Goal: Task Accomplishment & Management: Use online tool/utility

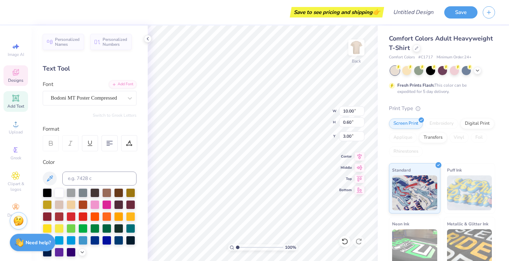
scroll to position [0, 0]
type textarea "ASPEN"
type input "11.22"
type textarea "A"
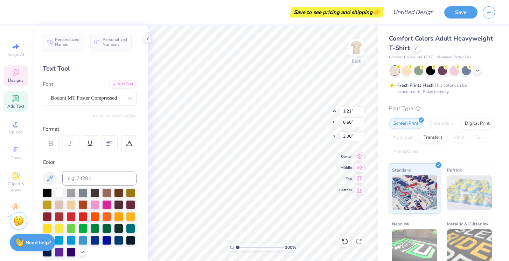
type textarea "2026"
type input "12.20"
type input "0.69"
type input "0.47"
type input "12.03"
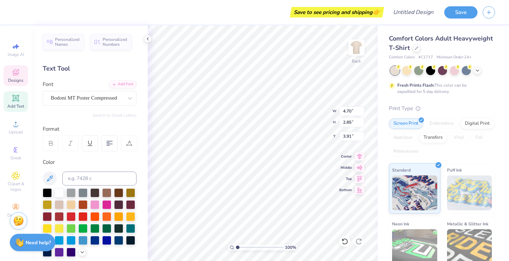
type input "4.80"
type input "2.81"
type input "3.80"
type textarea "K"
type textarea "OK"
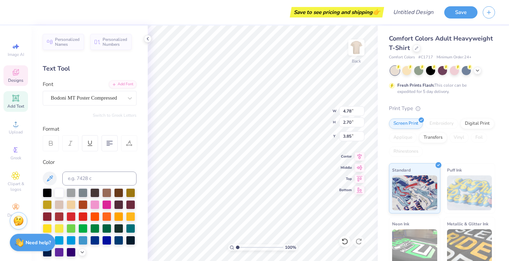
type input "4.16"
type input "7.21"
type input "4.07"
type input "0.97"
click at [306, 112] on div "100 % Back W 7.21 7.21 " H 4.07 4.07 " Y 0.97 0.97 " Center Middle Top Bottom" at bounding box center [263, 144] width 230 height 236
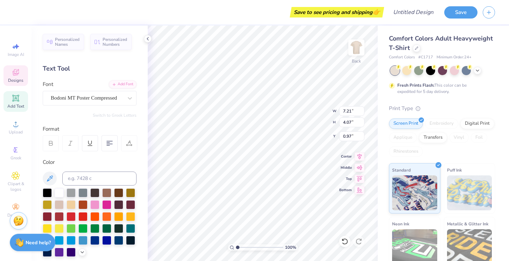
type input "5.03"
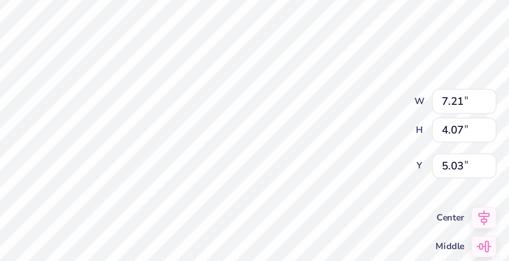
type input "3.93"
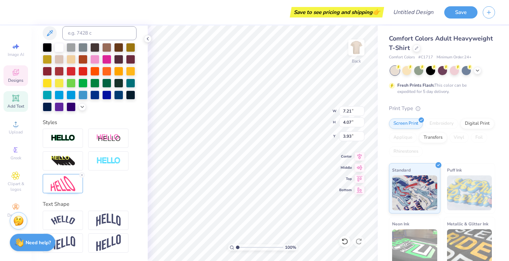
scroll to position [146, 0]
click at [82, 175] on icon at bounding box center [82, 175] width 4 height 4
type input "2.98"
type input "3.38"
type input "4.28"
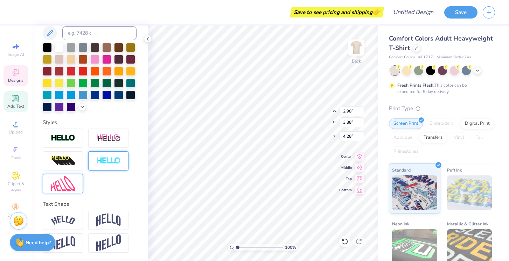
type input "4.82"
type input "5.47"
type input "3.33"
type input "4.27"
type input "4.85"
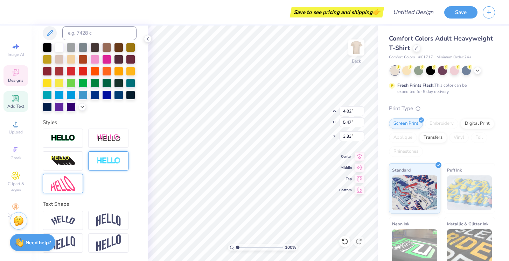
type input "3.95"
type input "3.96"
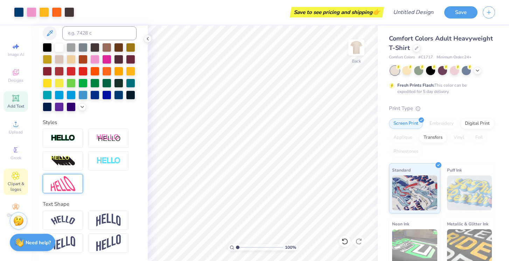
click at [19, 170] on div "Clipart & logos" at bounding box center [15, 182] width 24 height 26
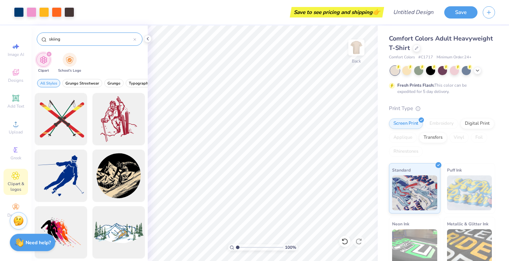
type input "skiing"
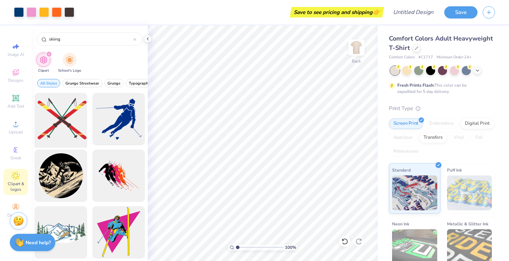
drag, startPoint x: 61, startPoint y: 119, endPoint x: 75, endPoint y: 127, distance: 16.6
click at [75, 127] on div at bounding box center [61, 120] width 58 height 58
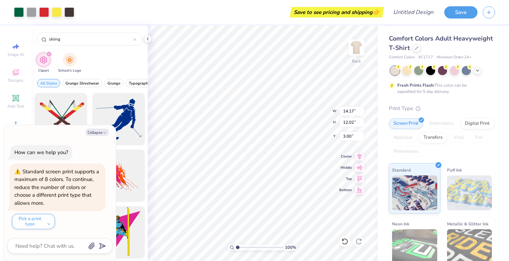
type textarea "x"
type input "4.41"
type input "3.74"
type input "11.28"
type textarea "x"
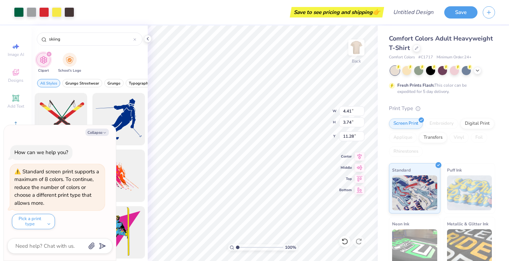
type input "14.31"
click at [41, 10] on div at bounding box center [44, 12] width 10 height 10
type textarea "x"
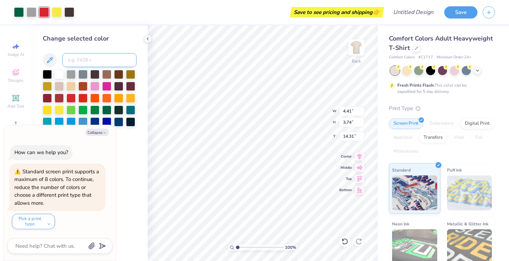
click at [88, 64] on input at bounding box center [99, 60] width 74 height 14
type input "541"
type textarea "x"
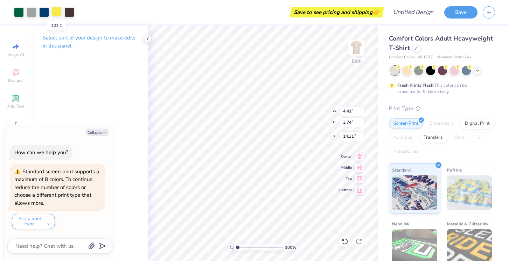
click at [56, 14] on div at bounding box center [57, 12] width 10 height 10
type textarea "x"
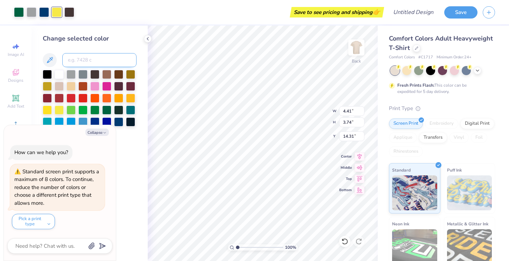
click at [84, 62] on input at bounding box center [99, 60] width 74 height 14
type input "1235"
type textarea "x"
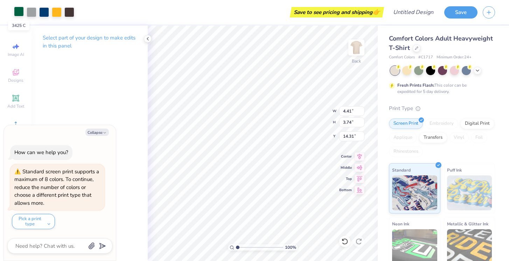
click at [20, 12] on div at bounding box center [19, 12] width 10 height 10
type textarea "x"
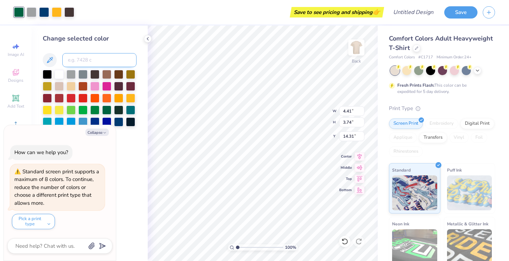
click at [84, 61] on input at bounding box center [99, 60] width 74 height 14
type input "223"
type textarea "x"
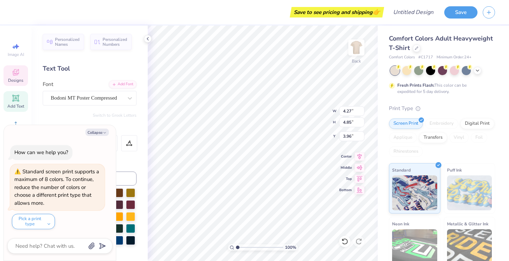
type textarea "x"
type input "14.31"
type textarea "x"
type input "2.08"
type input "2.36"
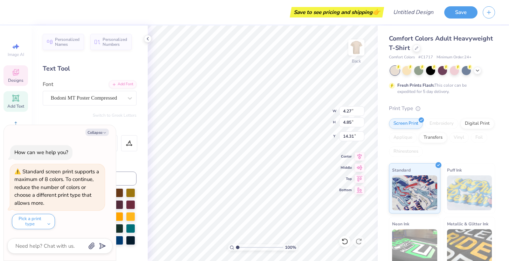
type input "16.79"
type textarea "x"
type textarea "O. K"
type textarea "x"
type textarea "O. K"
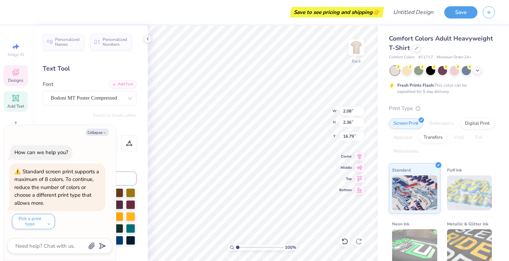
type textarea "x"
type textarea "O. K"
type textarea "x"
type textarea "O. K"
type textarea "x"
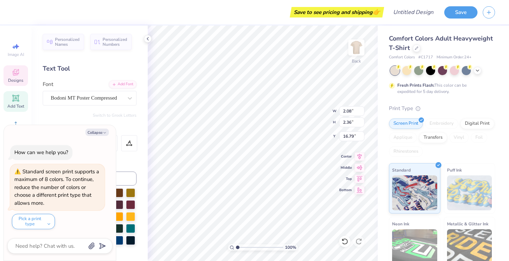
type textarea "O. K"
type textarea "x"
type textarea "O.K"
type textarea "x"
type textarea "OK"
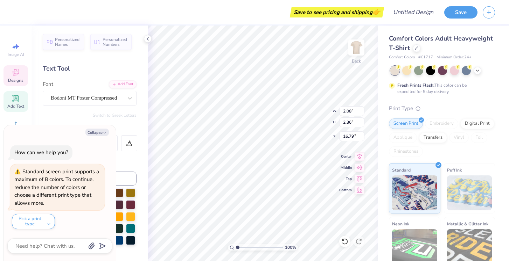
type textarea "x"
type textarea "O K"
type textarea "x"
type textarea "O K"
type textarea "x"
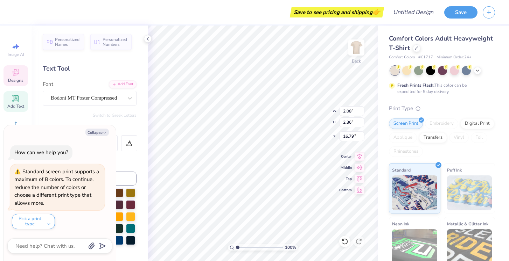
type textarea "O K"
type textarea "x"
type textarea "O K"
type textarea "x"
type textarea "O K"
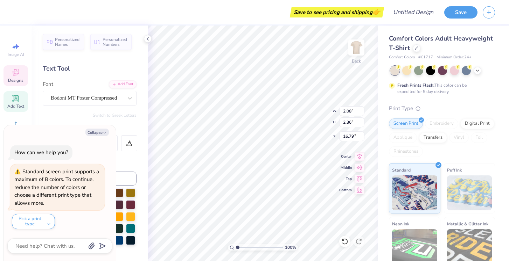
scroll to position [0, 0]
type textarea "x"
type textarea "O K"
type textarea "x"
type input "15.00"
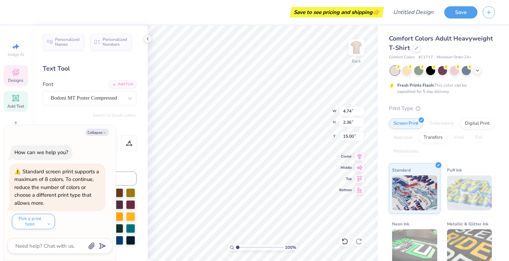
type textarea "x"
type input "4.69"
type input "2.34"
type input "15.02"
type textarea "x"
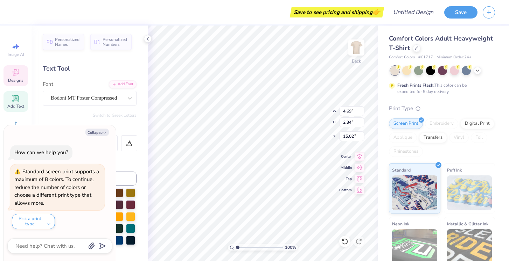
type textarea "O K"
type textarea "x"
type textarea "O K"
type textarea "x"
type textarea "O K"
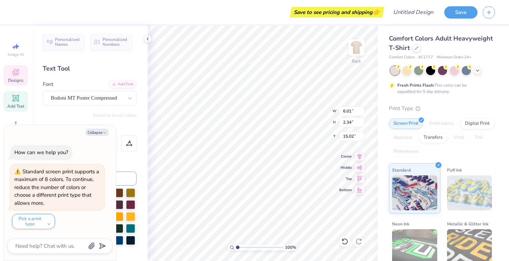
type textarea "x"
type input "4.69"
type input "1.83"
type input "15.53"
type textarea "x"
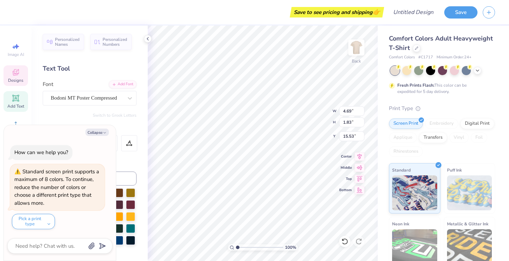
type input "15.26"
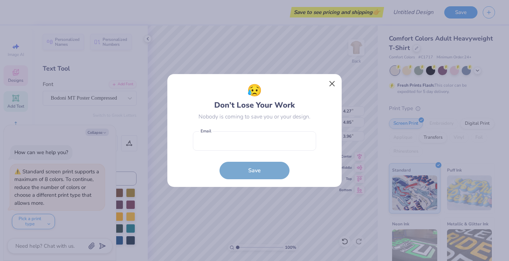
click at [332, 82] on button "Close" at bounding box center [331, 83] width 13 height 13
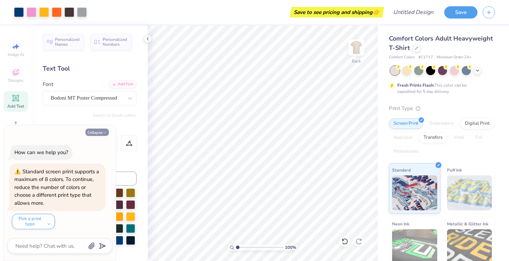
click at [102, 132] on button "Collapse" at bounding box center [96, 132] width 23 height 7
type textarea "x"
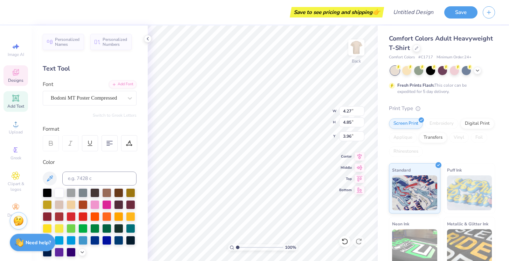
type input "0.69"
type input "0.47"
type input "17.58"
type input "2.39"
type input "3.35"
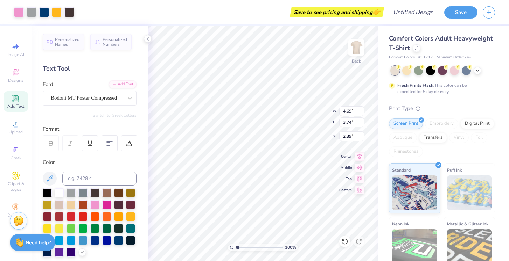
type input "2.67"
type input "3.28"
type input "4.03"
type input "3.00"
click at [356, 45] on img at bounding box center [356, 48] width 28 height 28
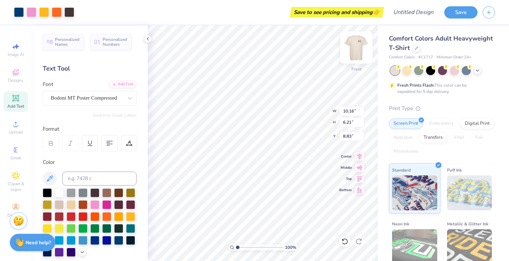
type input "3.42"
type input "4.43"
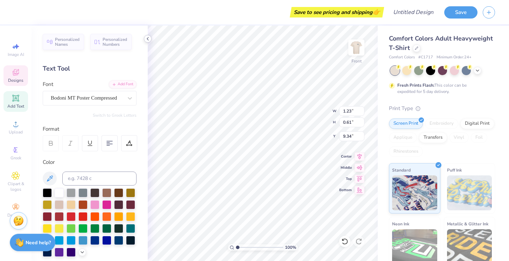
type input "3.42"
type textarea "A"
type input "3.38"
type textarea "A"
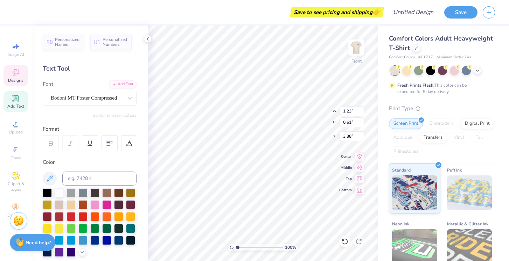
scroll to position [0, 3]
type textarea "SKI HARD, SIP HARDER"
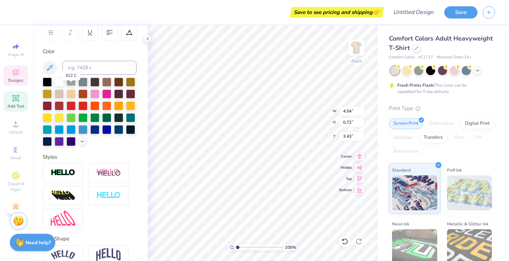
scroll to position [134, 0]
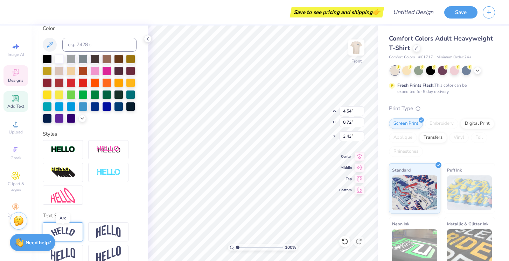
click at [72, 232] on img at bounding box center [63, 231] width 24 height 9
type input "5.39"
type input "1.29"
type input "2.99"
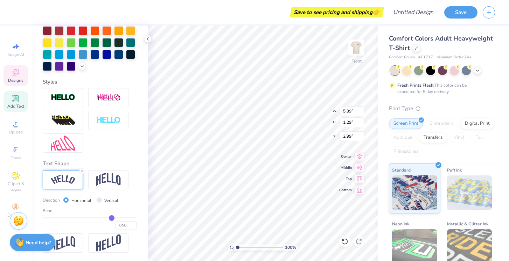
scroll to position [186, 0]
type input "0.52"
type input "0.51"
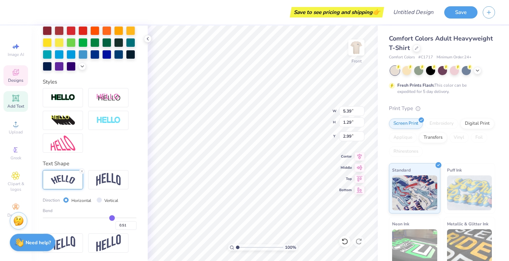
type input "0.49"
type input "0.46"
type input "0.44"
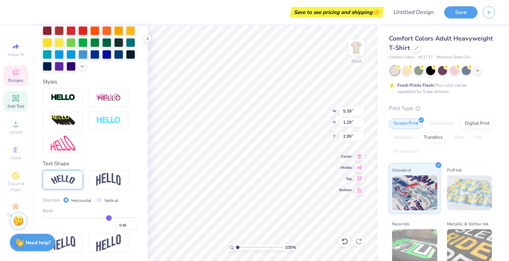
type input "0.44"
type input "0.4"
type input "0.40"
type input "0.37"
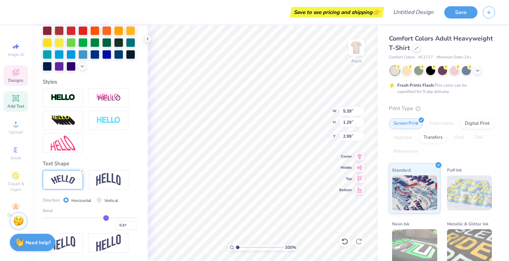
type input "0.35"
type input "0.33"
type input "0.31"
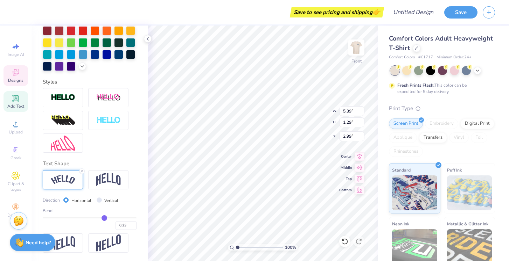
type input "0.31"
type input "0.29"
type input "0.28"
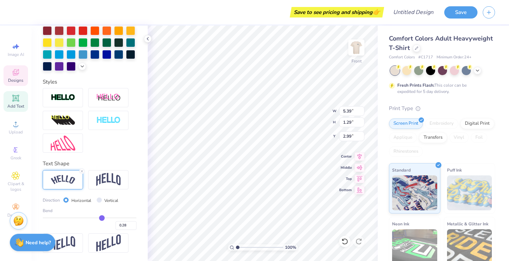
type input "0.27"
type input "0.26"
type input "0.25"
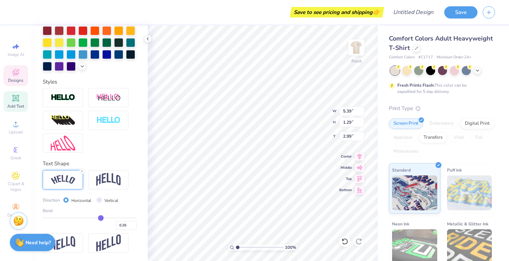
type input "0.25"
type input "0.24"
type input "0.23"
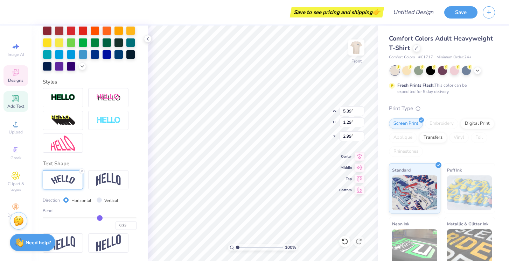
drag, startPoint x: 112, startPoint y: 218, endPoint x: 100, endPoint y: 218, distance: 12.6
type input "0.23"
click at [100, 218] on input "range" at bounding box center [90, 218] width 94 height 1
type input "4.92"
type input "0.75"
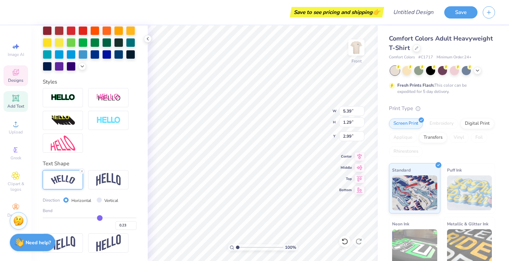
type input "3.25"
type input "3.67"
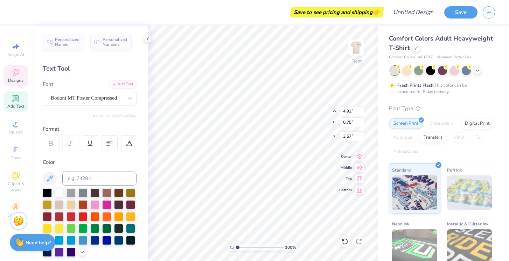
scroll to position [0, 0]
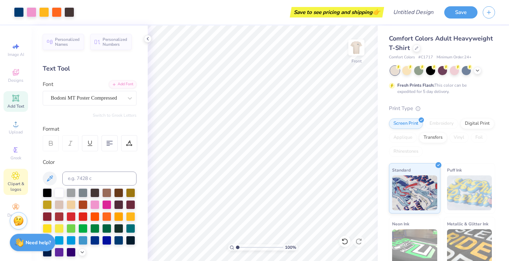
click at [16, 177] on icon at bounding box center [15, 175] width 3 height 3
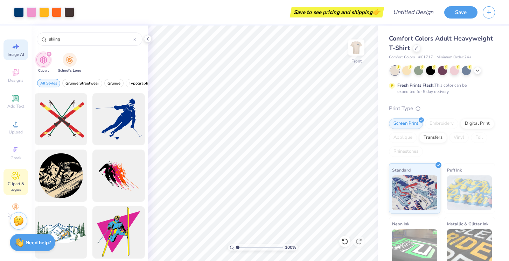
drag, startPoint x: 72, startPoint y: 42, endPoint x: 7, endPoint y: 42, distance: 65.4
click at [7, 42] on div "Art colors Save to see pricing and shipping 👉 Design Title Save Image AI Design…" at bounding box center [254, 130] width 509 height 261
type input "smile"
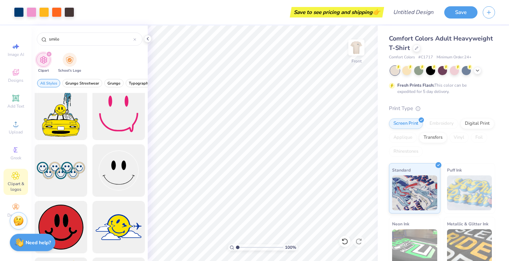
scroll to position [571, 0]
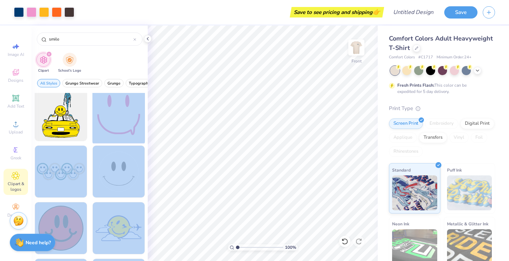
click at [276, 115] on div "Art colors Save to see pricing and shipping 👉 Design Title Save Image AI Design…" at bounding box center [254, 130] width 509 height 261
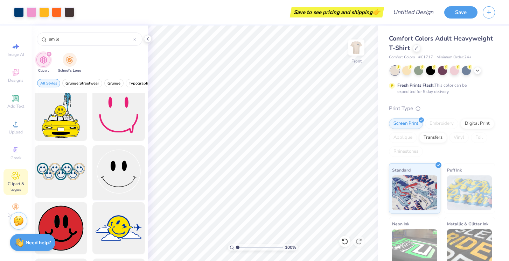
click at [104, 149] on div at bounding box center [119, 172] width 58 height 58
click at [134, 118] on div at bounding box center [119, 115] width 58 height 58
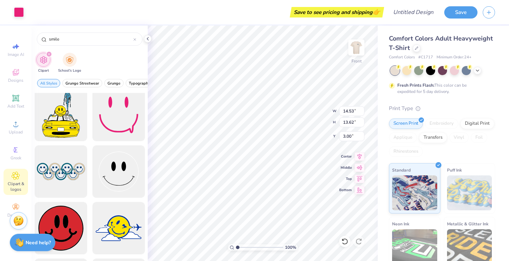
type input "9.43"
type input "8.84"
type input "13.05"
type input "4.91"
type input "10.16"
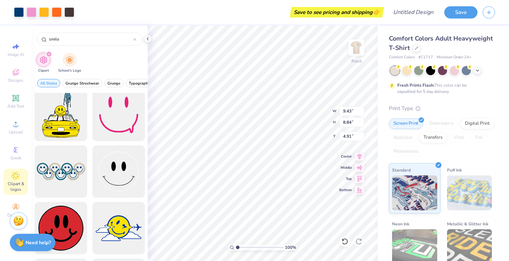
type input "7.07"
type input "3.57"
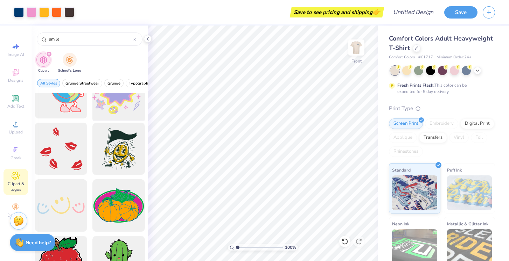
scroll to position [2125, 0]
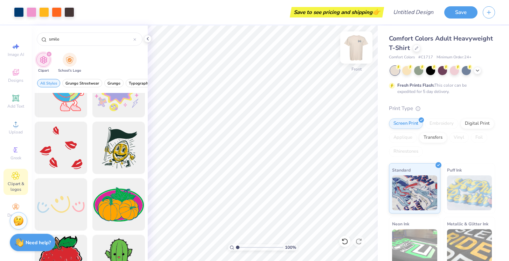
click at [356, 47] on img at bounding box center [356, 48] width 28 height 28
click at [357, 46] on img at bounding box center [356, 48] width 28 height 28
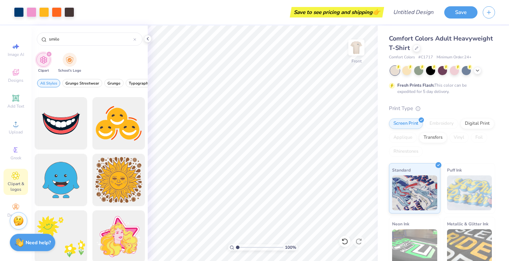
scroll to position [2312, 0]
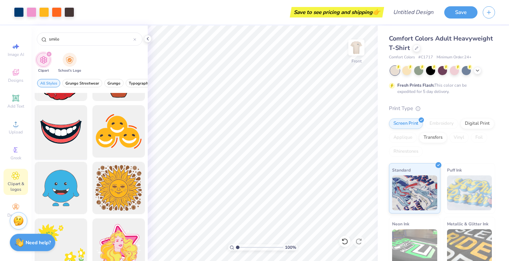
click at [58, 131] on div at bounding box center [61, 132] width 58 height 58
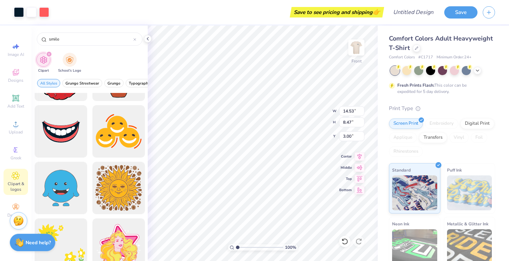
type input "9.51"
type input "10.26"
type input "5.98"
type input "9.95"
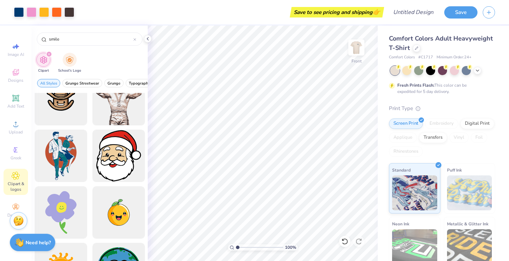
scroll to position [2631, 0]
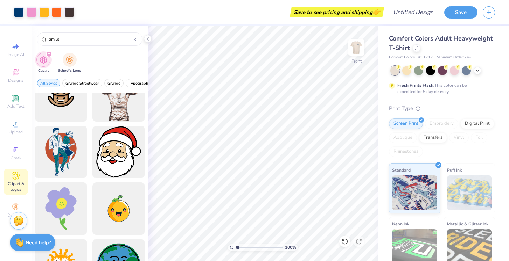
drag, startPoint x: 71, startPoint y: 37, endPoint x: 33, endPoint y: 37, distance: 37.8
click at [33, 37] on div "smile" at bounding box center [89, 38] width 116 height 24
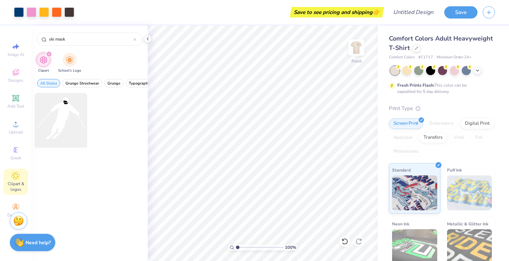
type input "ski mask"
click at [66, 119] on div at bounding box center [61, 120] width 58 height 58
type input "11.26"
click at [79, 41] on input "ski mask" at bounding box center [90, 39] width 85 height 7
type input "ski"
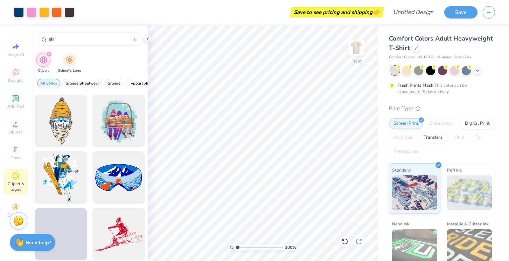
scroll to position [625, 0]
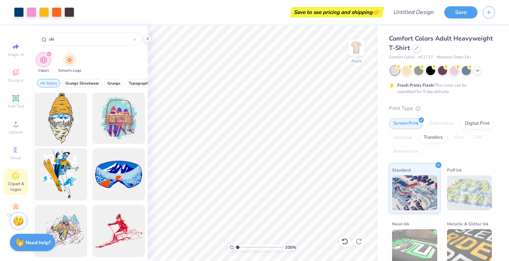
click at [59, 130] on div at bounding box center [61, 118] width 58 height 58
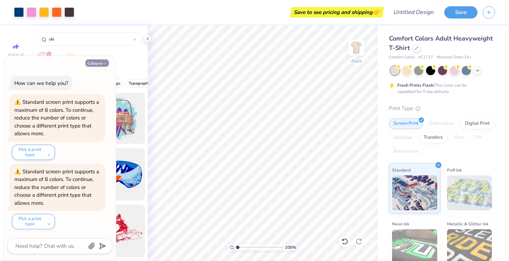
click at [105, 63] on icon "button" at bounding box center [105, 64] width 4 height 4
type textarea "x"
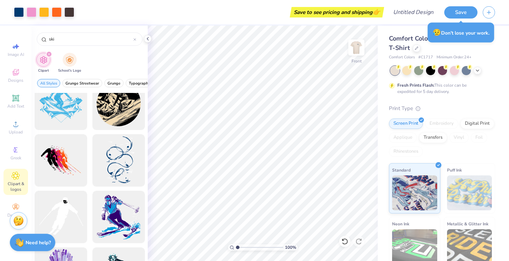
scroll to position [187, 0]
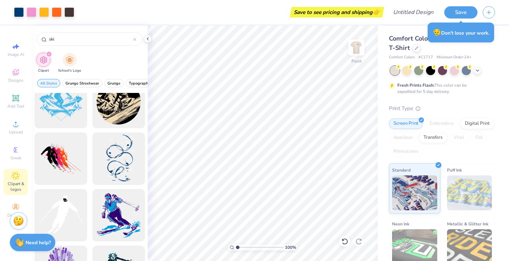
drag, startPoint x: 59, startPoint y: 38, endPoint x: 31, endPoint y: 38, distance: 27.6
click at [32, 38] on div "ski" at bounding box center [89, 38] width 116 height 24
type input "winter"
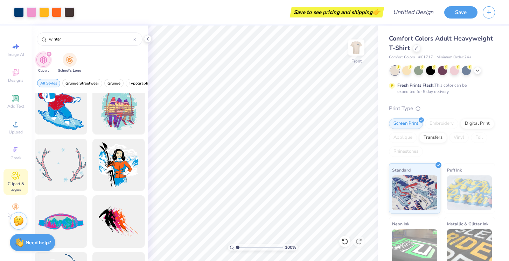
scroll to position [975, 0]
click at [76, 163] on div at bounding box center [61, 165] width 58 height 58
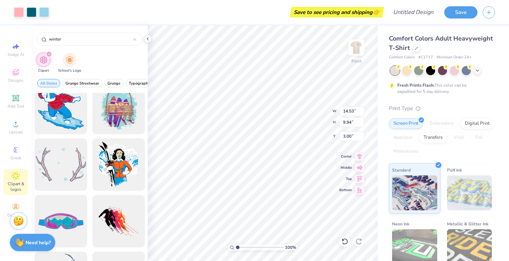
type input "14.88"
type input "9.36"
type input "14.53"
type input "9.94"
type input "1.09"
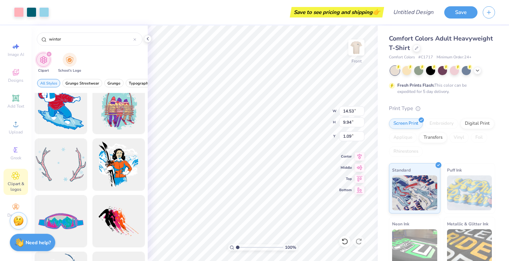
type input "12.68"
type input "8.68"
type input "2.02"
type input "12.70"
type input "8.65"
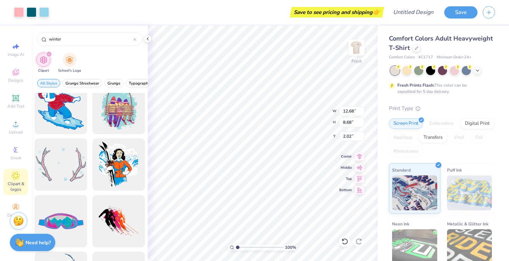
type input "2.01"
type input "2.05"
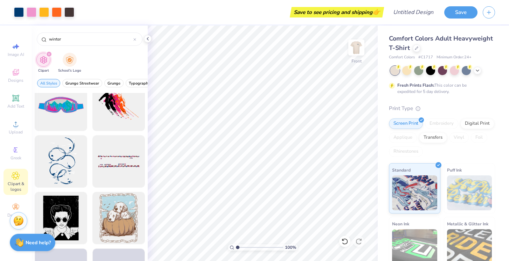
scroll to position [1092, 0]
click at [113, 164] on div at bounding box center [119, 162] width 58 height 58
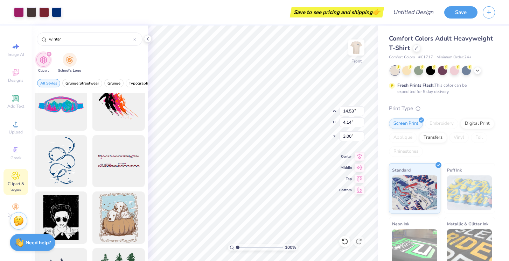
type input "22.59"
type input "5.20"
type input "1.88"
type input "18.03"
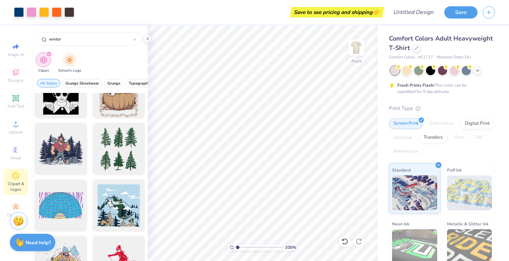
scroll to position [1218, 0]
click at [125, 141] on div at bounding box center [119, 149] width 58 height 58
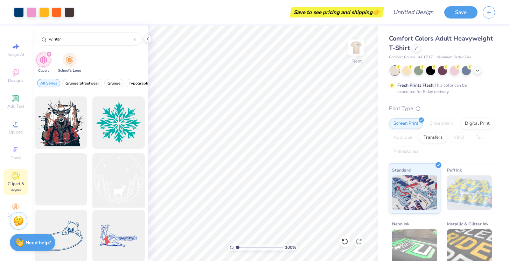
scroll to position [2039, 0]
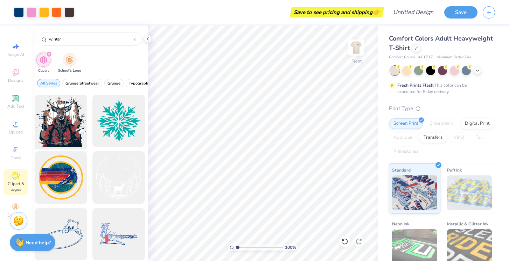
click at [63, 122] on div at bounding box center [61, 121] width 58 height 58
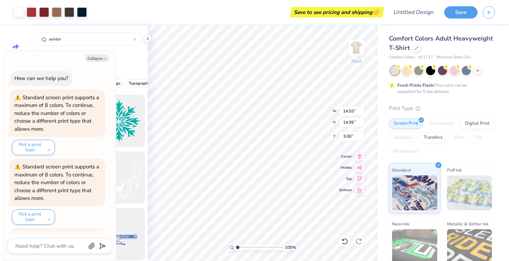
scroll to position [62, 0]
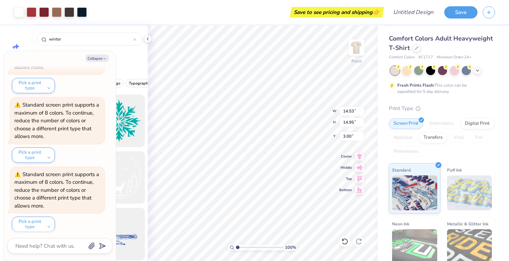
type textarea "x"
type input "11.03"
type textarea "x"
type input "13.51"
type textarea "x"
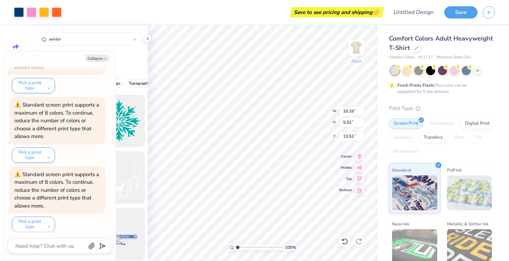
type input "4.10"
type input "2.22"
type input "16.81"
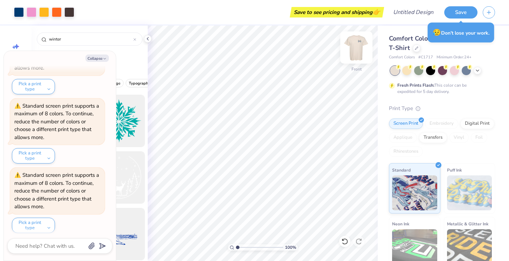
click at [361, 47] on img at bounding box center [356, 48] width 28 height 28
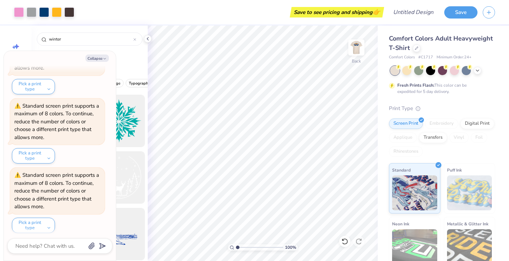
click at [361, 47] on img at bounding box center [356, 48] width 14 height 14
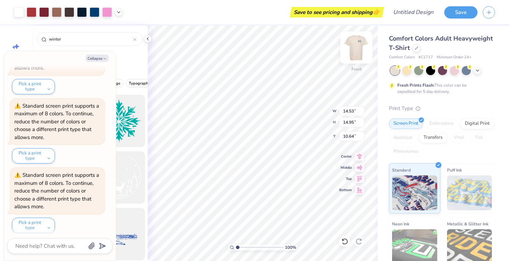
scroll to position [199, 0]
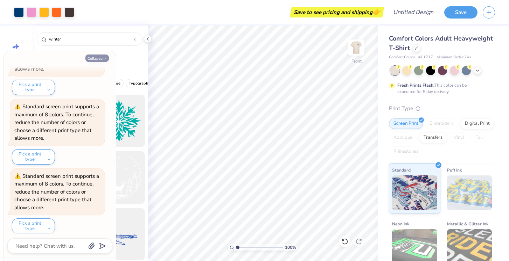
click at [99, 55] on button "Collapse" at bounding box center [96, 58] width 23 height 7
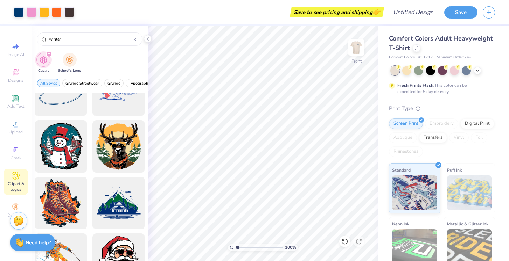
scroll to position [2184, 0]
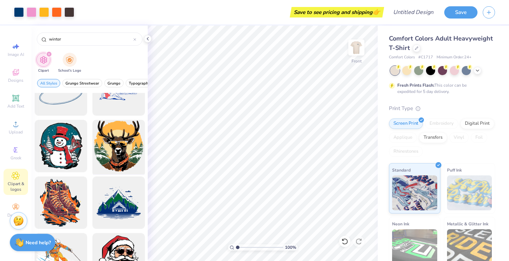
click at [124, 157] on div at bounding box center [119, 147] width 58 height 58
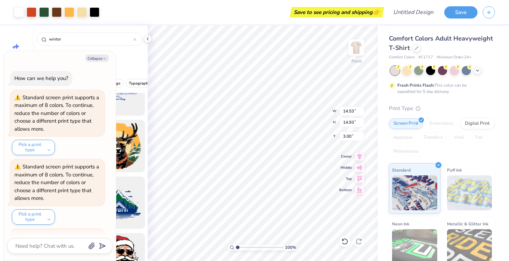
scroll to position [268, 0]
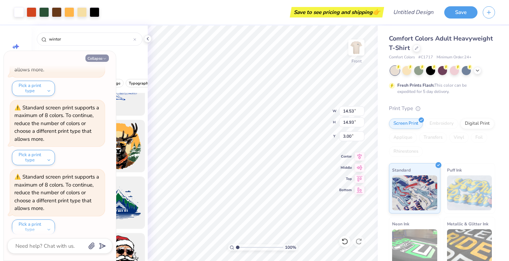
click at [103, 59] on icon "button" at bounding box center [105, 59] width 4 height 4
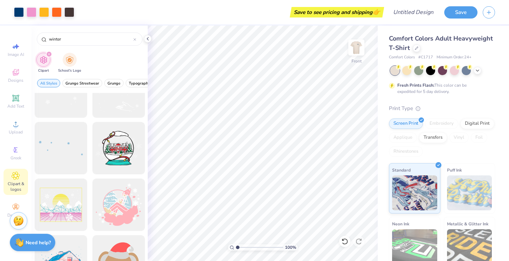
scroll to position [2569, 0]
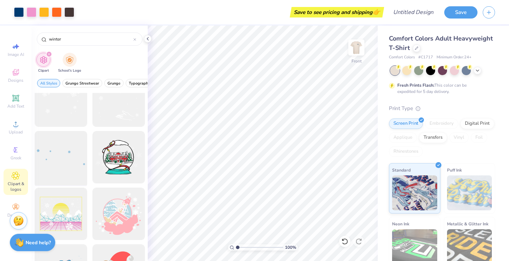
click at [60, 157] on div at bounding box center [61, 158] width 58 height 58
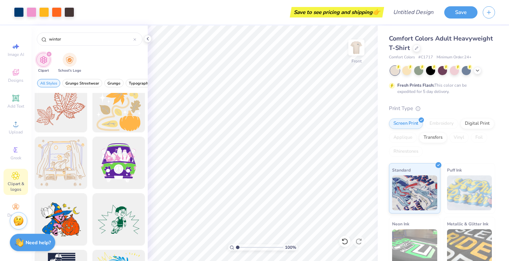
scroll to position [3018, 0]
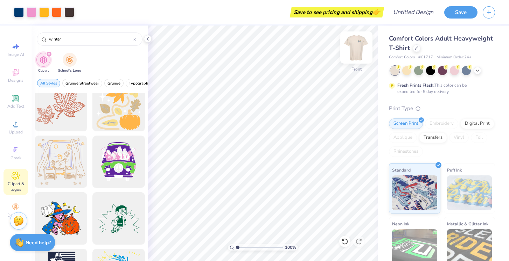
click at [359, 49] on img at bounding box center [356, 48] width 28 height 28
click at [353, 47] on img at bounding box center [356, 48] width 28 height 28
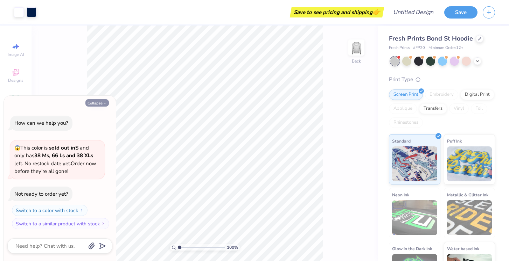
click at [98, 104] on button "Collapse" at bounding box center [96, 102] width 23 height 7
type textarea "x"
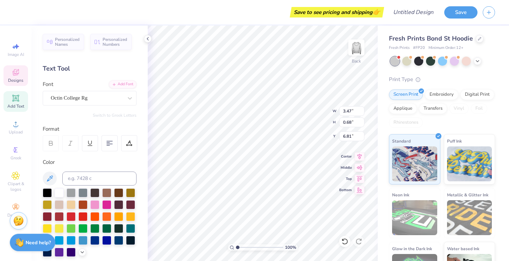
type textarea "EST. 2015"
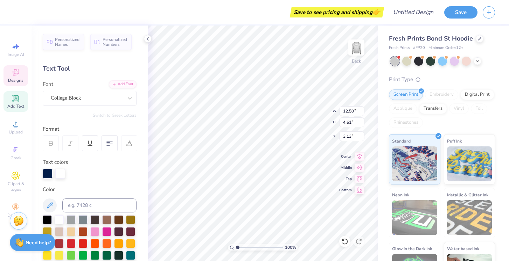
scroll to position [0, 2]
type textarea "OOZMA KAPPA"
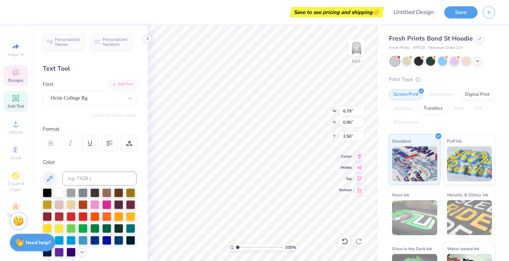
scroll to position [0, 0]
type textarea "E"
type textarea "GREATNESS STARTS AT OKAY"
click at [478, 40] on div at bounding box center [480, 38] width 8 height 8
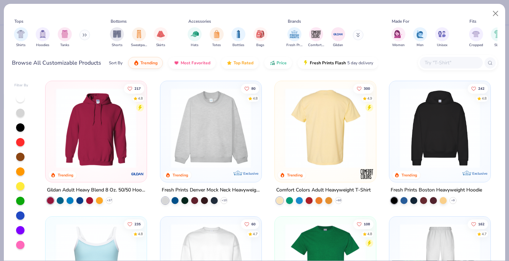
click at [312, 114] on img at bounding box center [325, 128] width 87 height 80
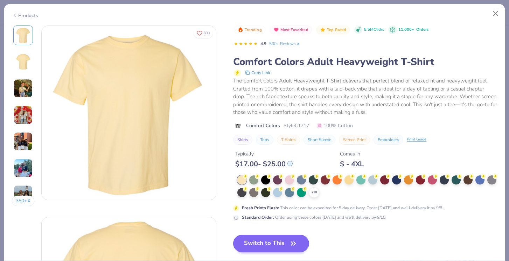
click at [283, 241] on button "Switch to This" at bounding box center [271, 243] width 76 height 17
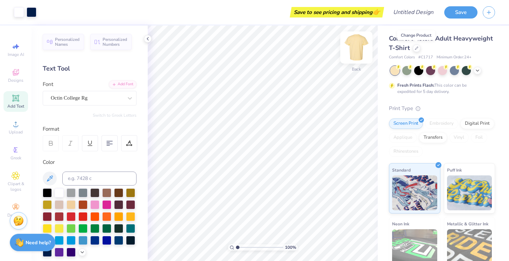
click at [358, 49] on img at bounding box center [356, 48] width 28 height 28
click at [358, 49] on img at bounding box center [356, 48] width 14 height 14
click at [477, 69] on icon at bounding box center [477, 70] width 6 height 6
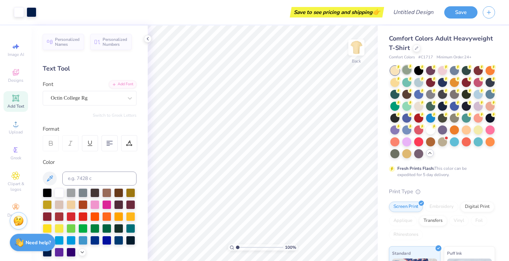
click at [407, 73] on div at bounding box center [406, 69] width 9 height 9
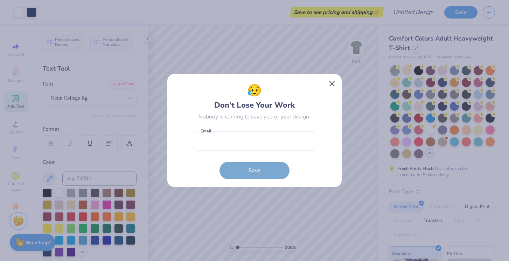
click at [332, 84] on button "Close" at bounding box center [331, 83] width 13 height 13
click at [332, 84] on div "😥 Don’t Lose Your Work Nobody is coming to save you or your design. Email is a …" at bounding box center [254, 130] width 509 height 261
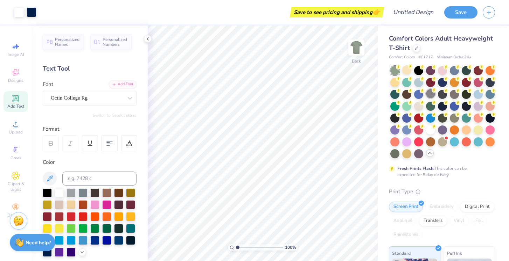
click at [430, 94] on div at bounding box center [430, 93] width 9 height 9
